Goal: Task Accomplishment & Management: Use online tool/utility

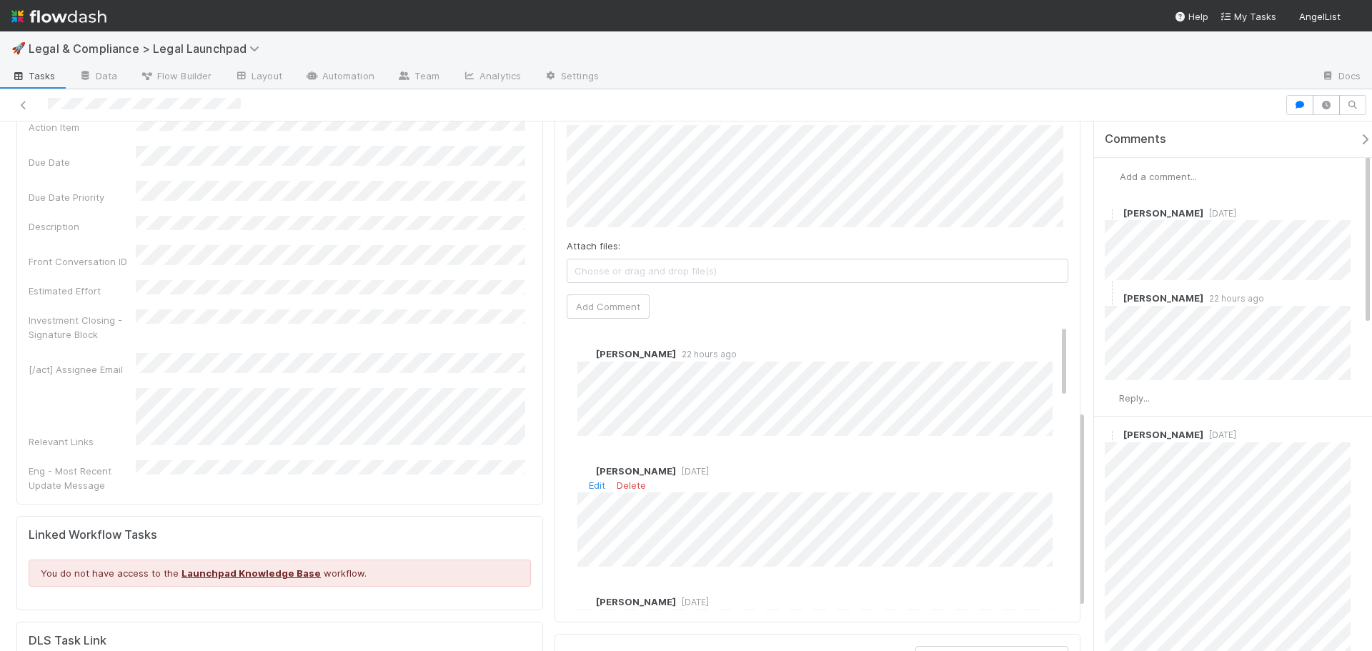
scroll to position [748, 0]
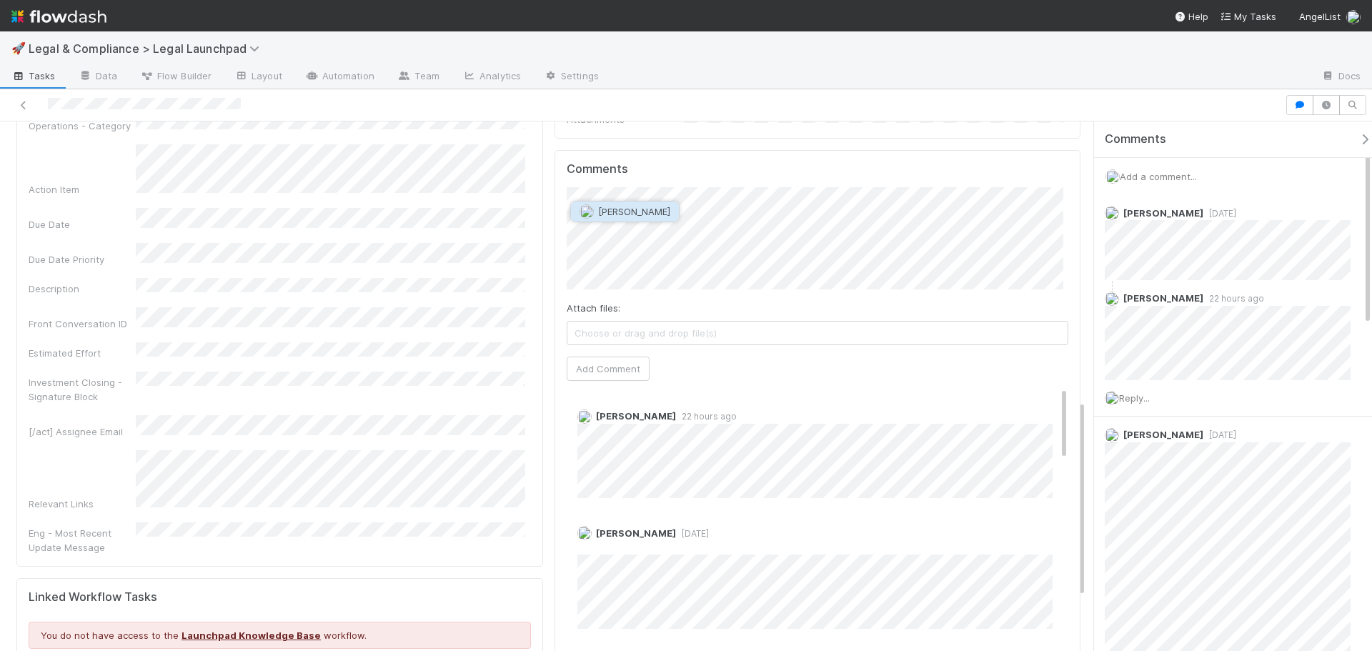
click at [643, 213] on span "[PERSON_NAME]" at bounding box center [634, 211] width 72 height 11
click at [609, 356] on button "Add Comment" at bounding box center [607, 368] width 83 height 24
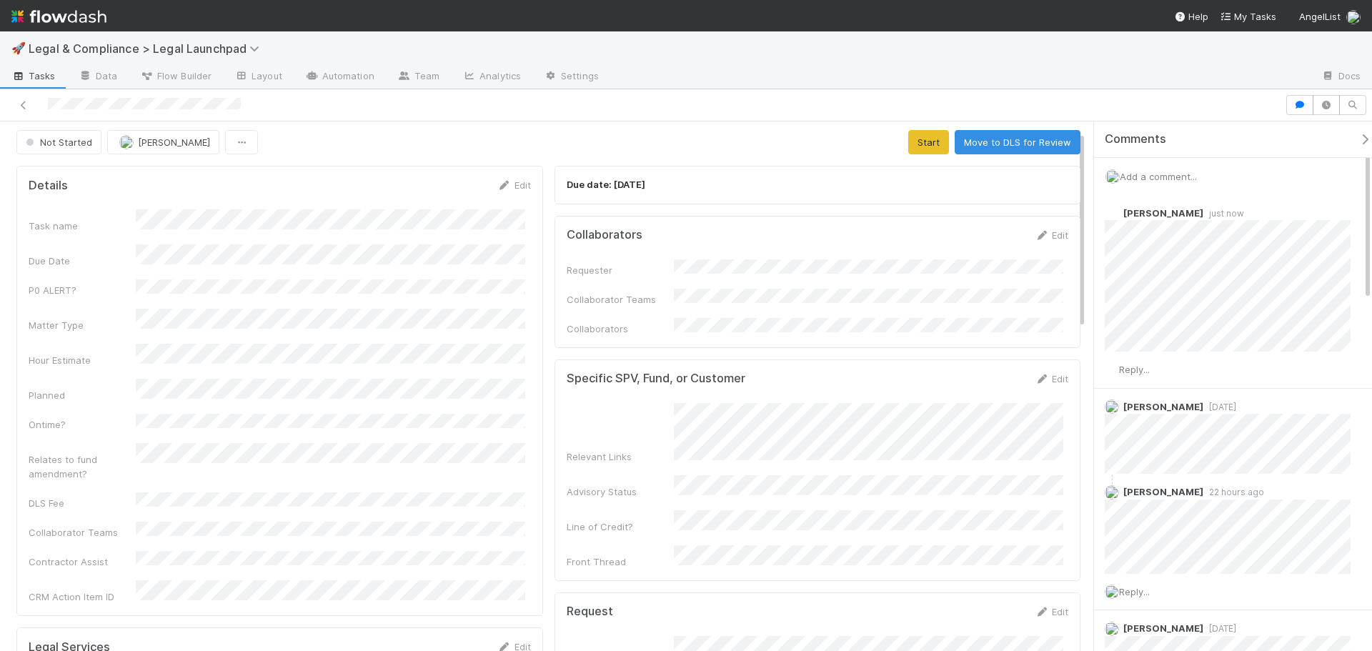
scroll to position [0, 0]
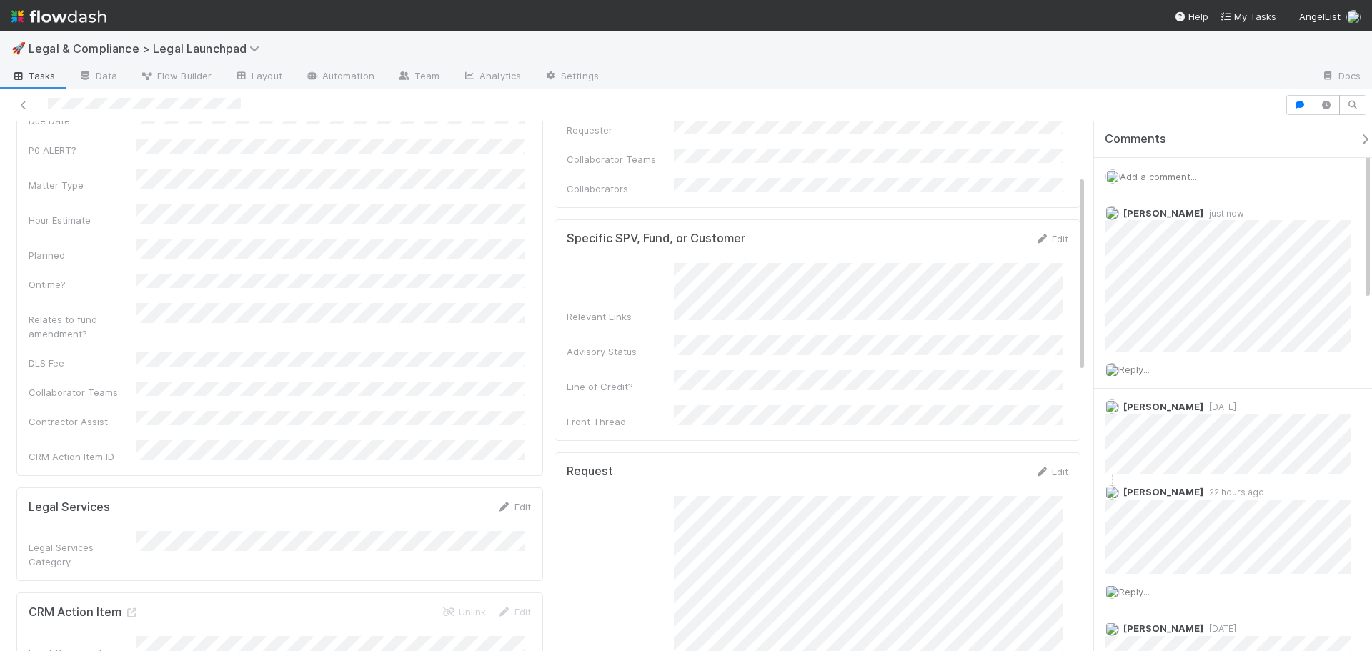
click at [317, 277] on div "Task name Due Date P0 ALERT? Matter Type Hour Estimate Planned Ontime? Relates …" at bounding box center [280, 266] width 502 height 394
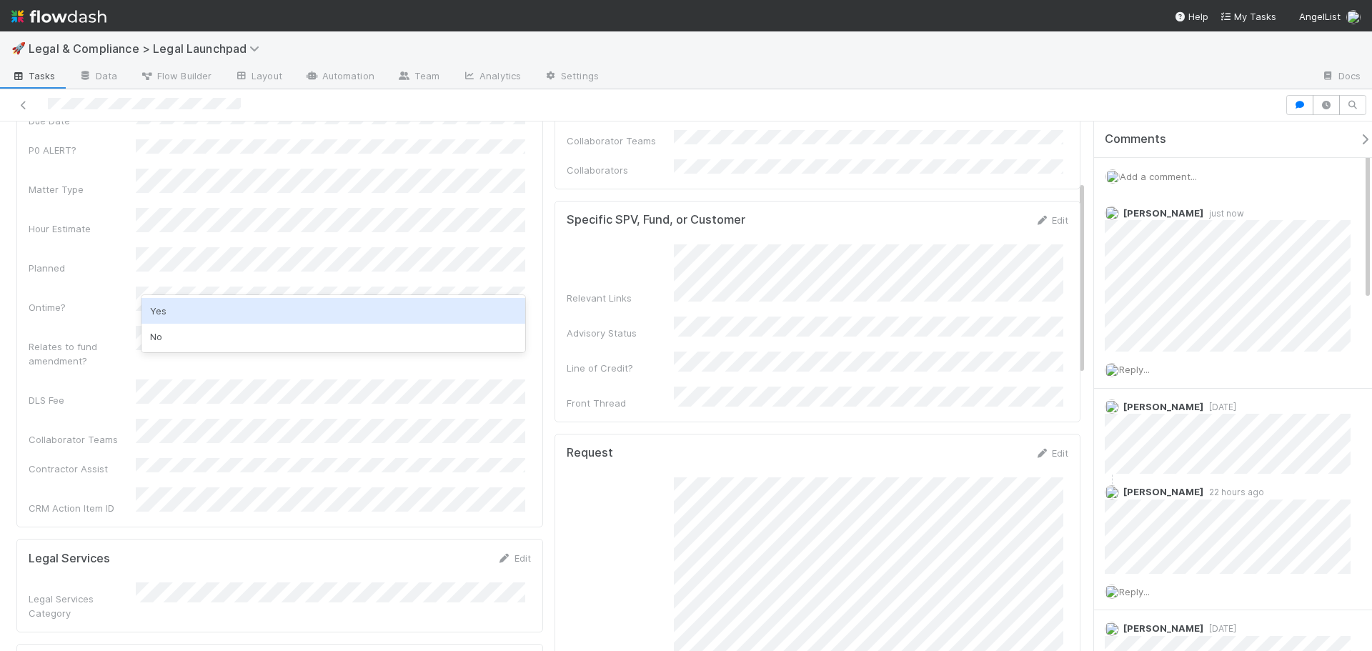
click at [194, 302] on div "Yes" at bounding box center [333, 311] width 384 height 26
click at [84, 379] on div "DLS Fee" at bounding box center [280, 393] width 502 height 28
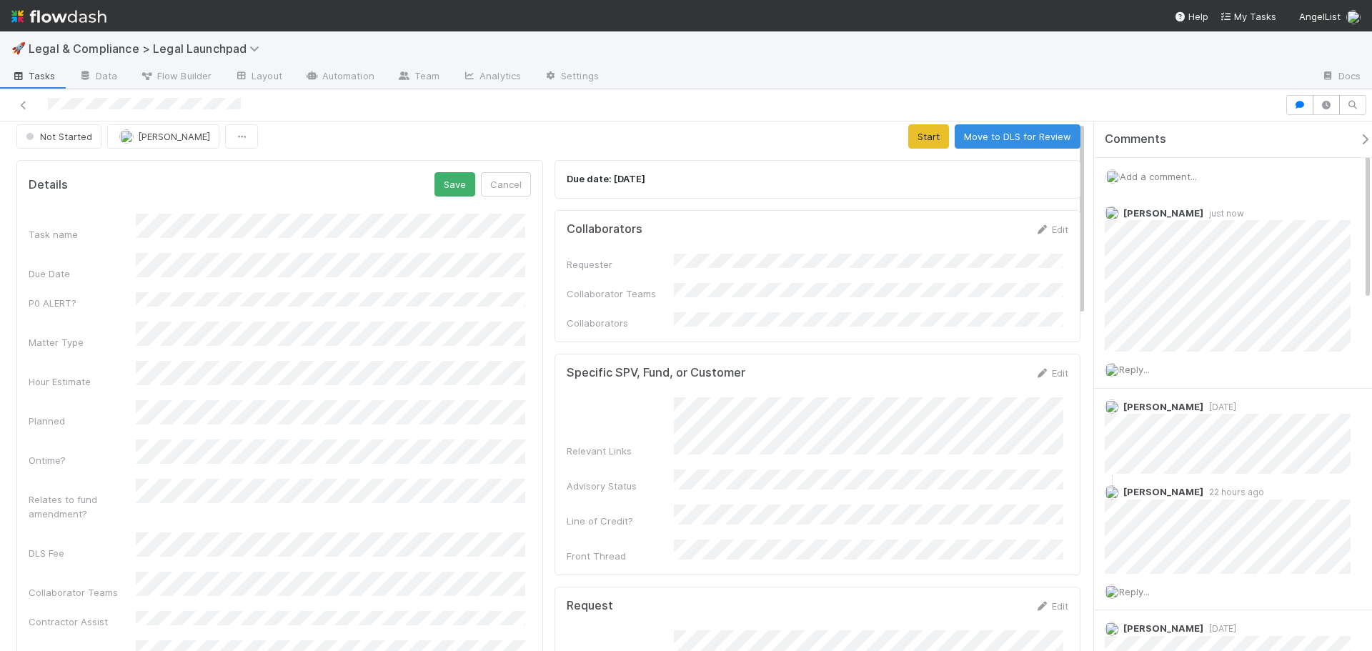
scroll to position [0, 0]
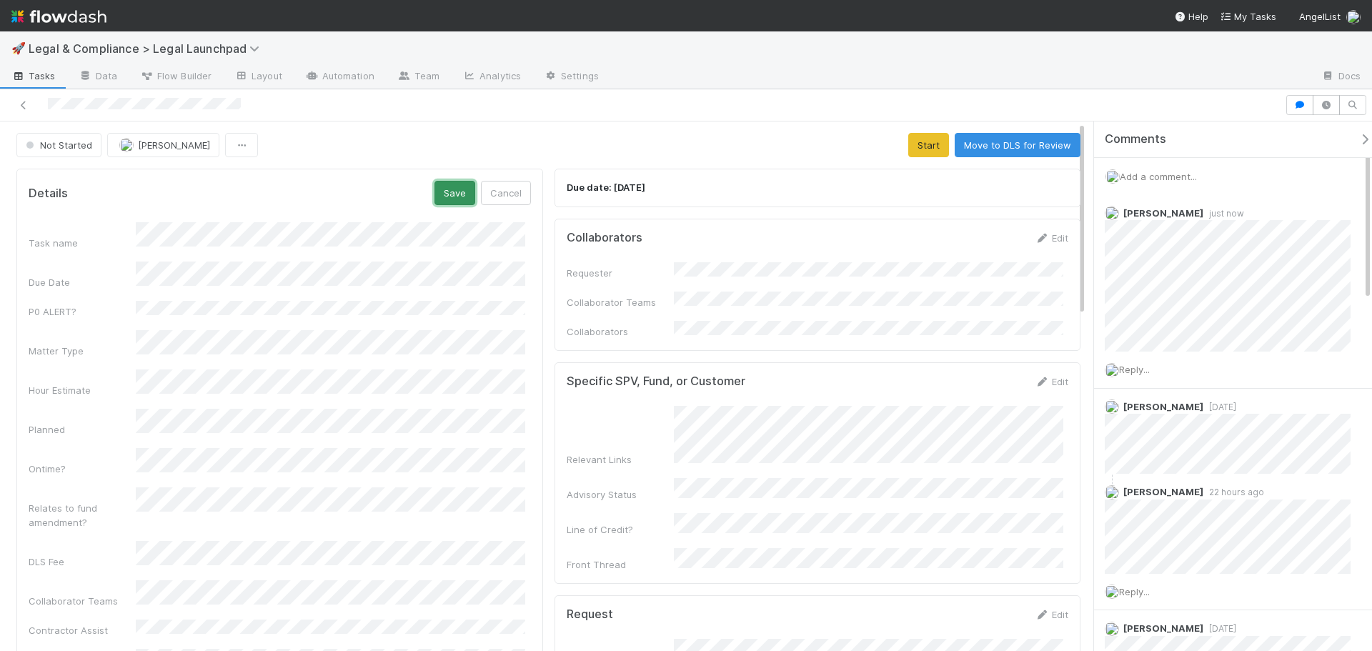
click at [453, 186] on button "Save" at bounding box center [454, 193] width 41 height 24
click at [921, 136] on button "Start" at bounding box center [928, 145] width 41 height 24
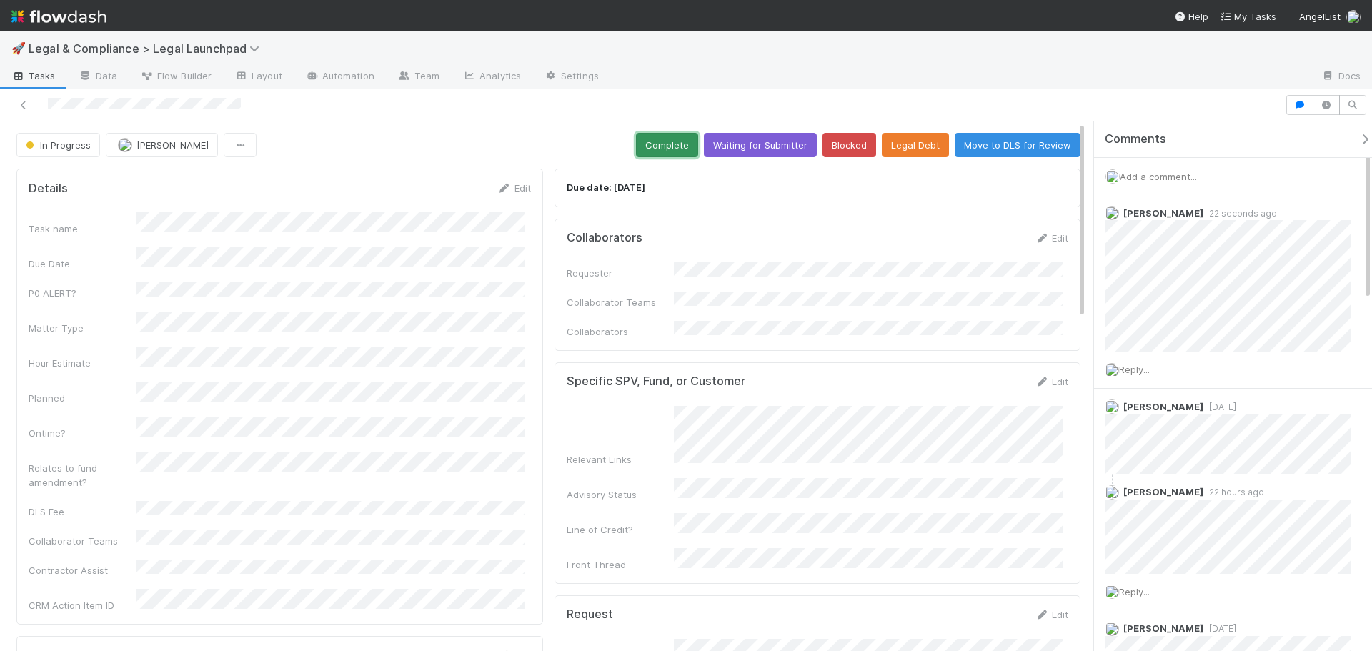
click at [636, 149] on button "Complete" at bounding box center [667, 145] width 62 height 24
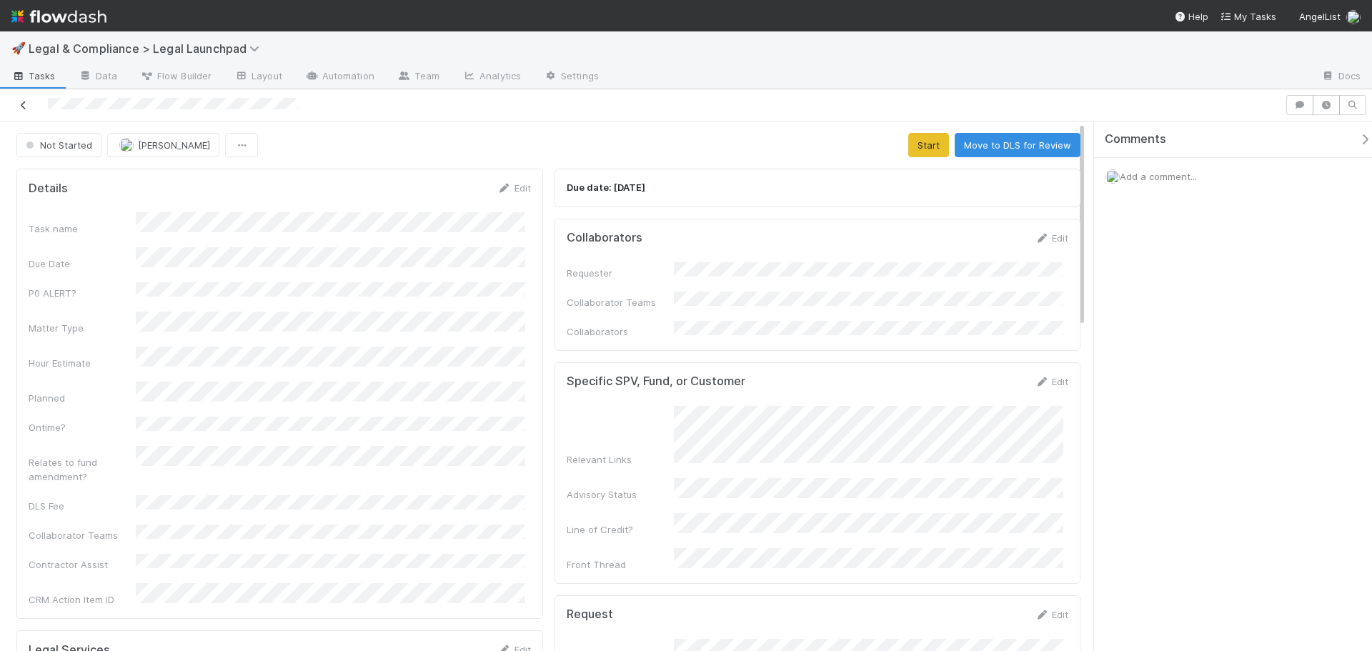
click at [22, 110] on link at bounding box center [23, 105] width 14 height 14
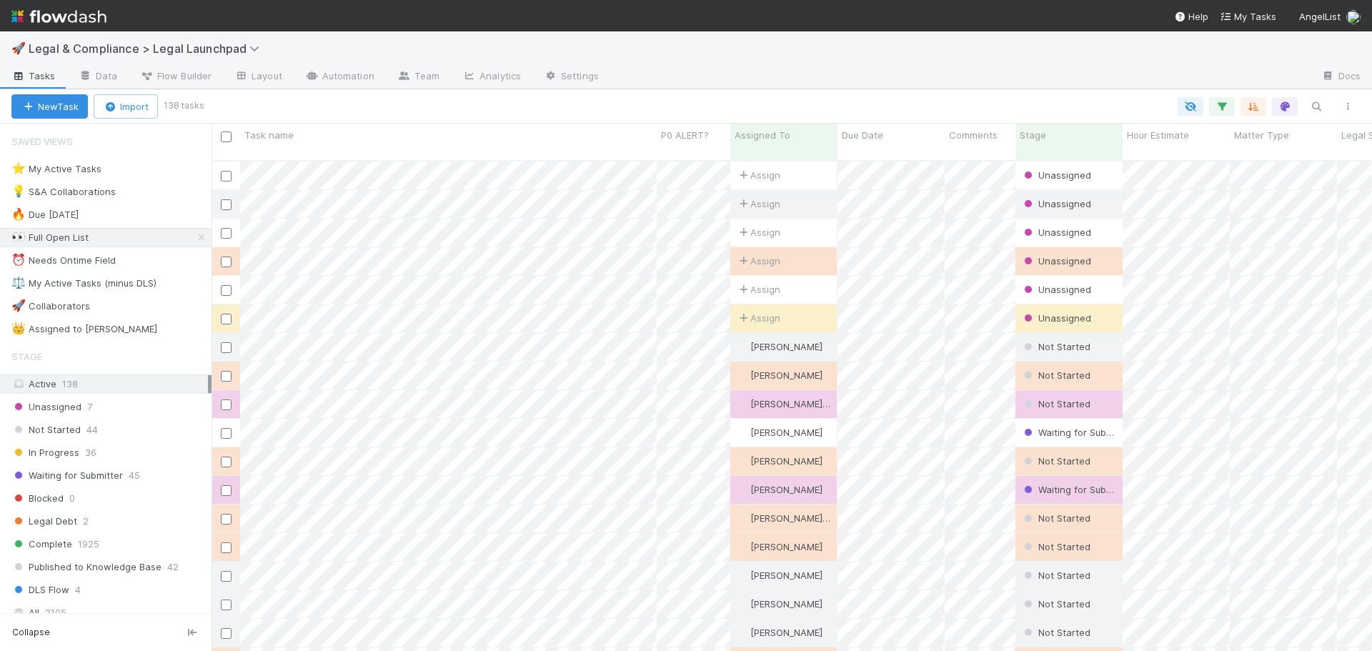
scroll to position [491, 1149]
click at [101, 286] on div "⚖️ My Active Tasks (minus DLS)" at bounding box center [83, 283] width 145 height 18
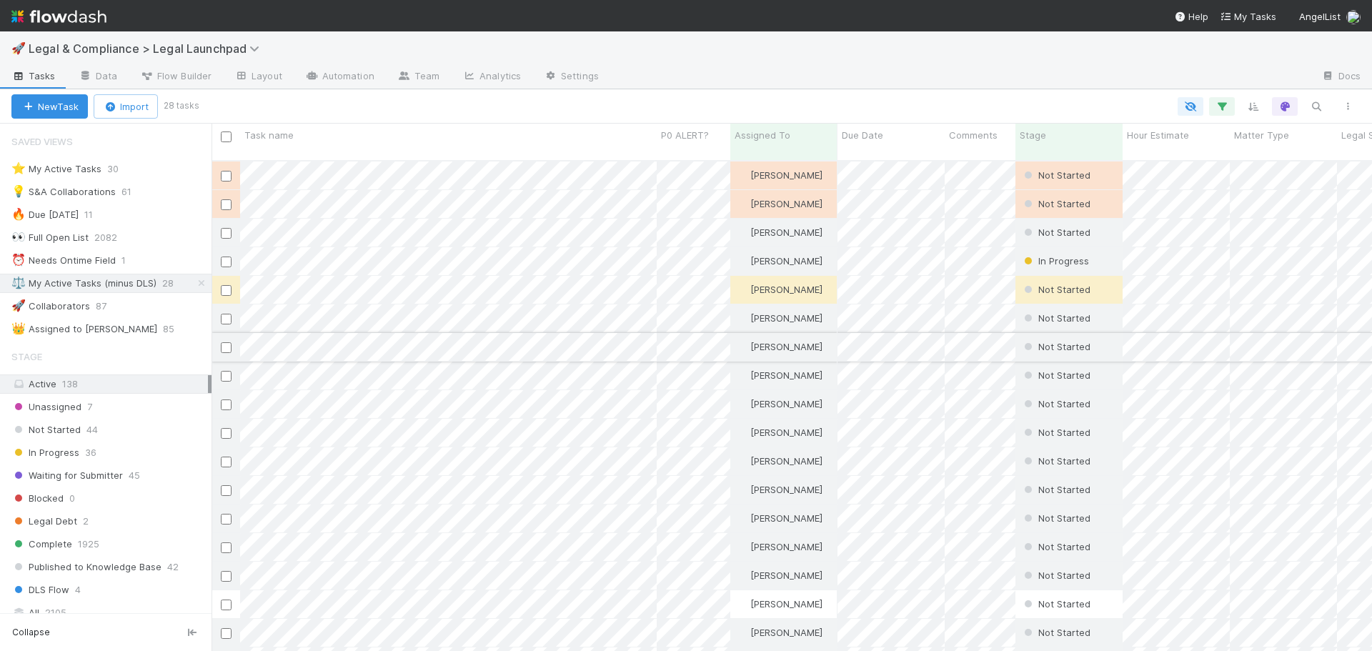
scroll to position [491, 1149]
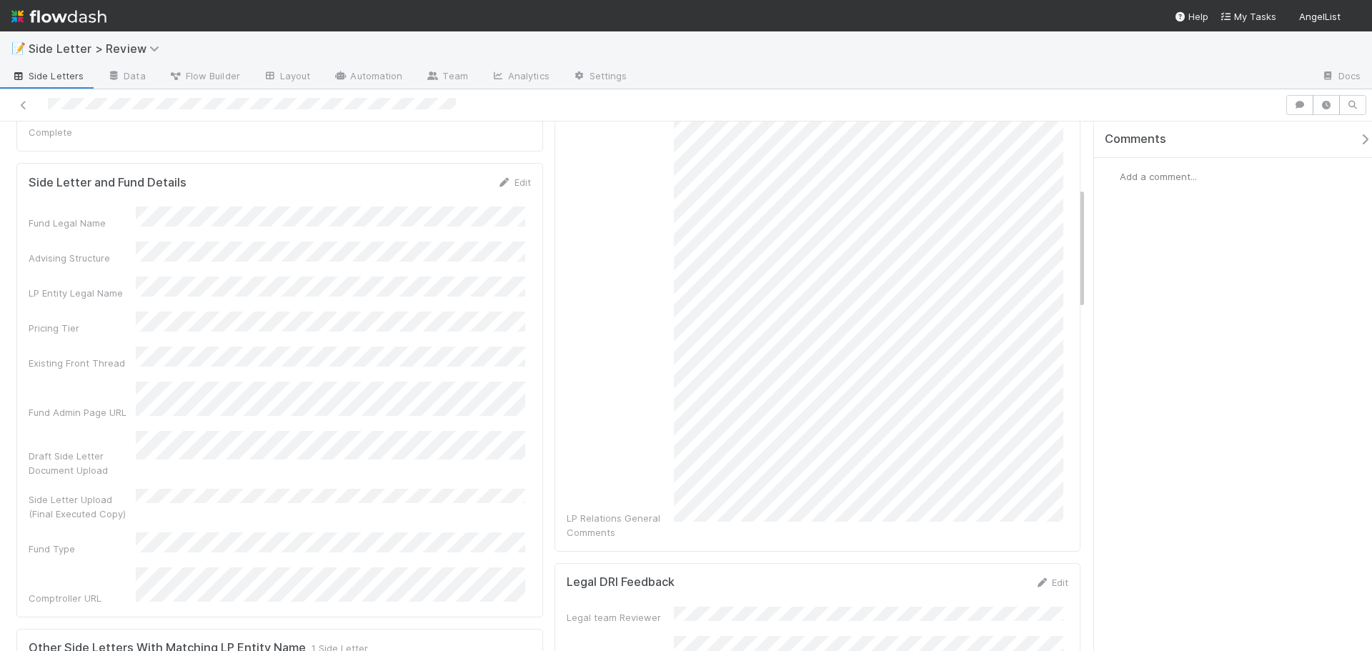
scroll to position [286, 0]
